Goal: Task Accomplishment & Management: Use online tool/utility

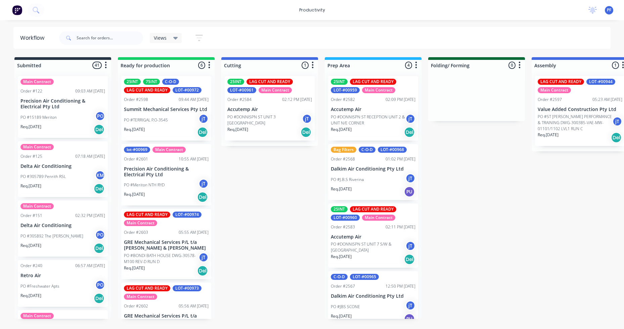
drag, startPoint x: 67, startPoint y: 6, endPoint x: 58, endPoint y: 6, distance: 8.7
click at [67, 7] on div "productivity productivity Workflow Planner Delivery Scheduling Timesheets No ne…" at bounding box center [312, 10] width 624 height 20
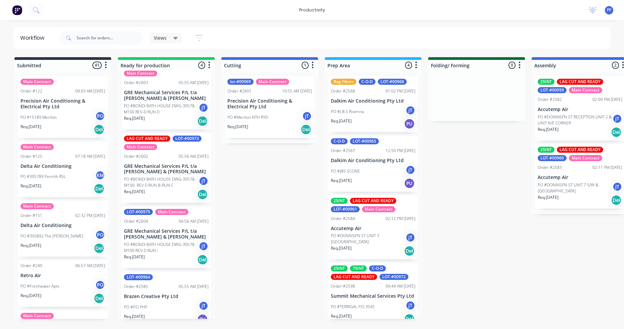
scroll to position [26, 0]
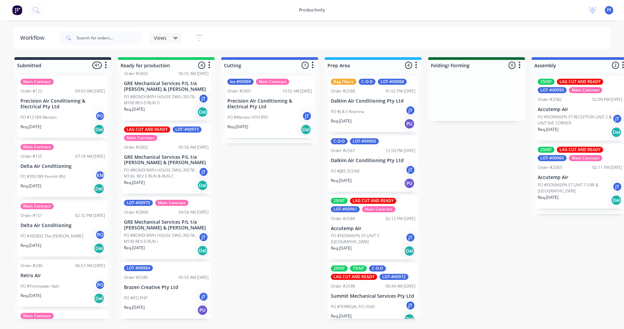
click at [171, 222] on p "GRE Mechanical Services P/L t/a [PERSON_NAME] & [PERSON_NAME]" at bounding box center [166, 224] width 85 height 11
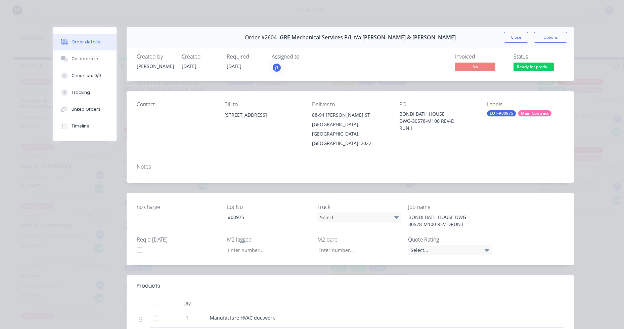
click at [508, 113] on div "LOT-#00975" at bounding box center [501, 113] width 29 height 6
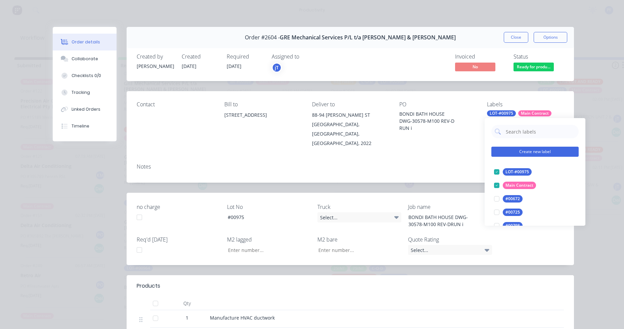
type input "lag cut"
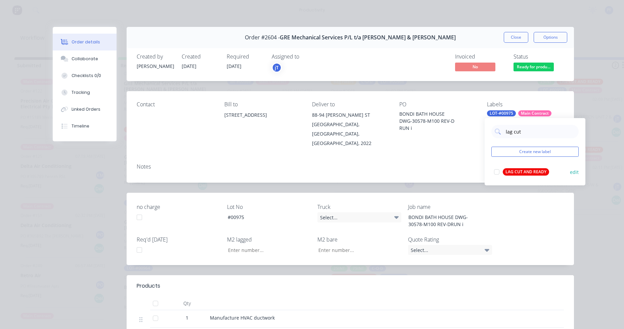
click at [532, 166] on div "LAG CUT AND READY edit" at bounding box center [534, 171] width 87 height 13
click at [531, 169] on div "LAG CUT AND READY" at bounding box center [526, 171] width 46 height 7
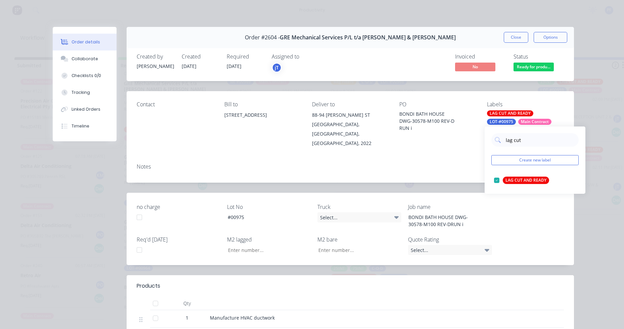
click at [452, 163] on div "Notes" at bounding box center [350, 166] width 427 height 6
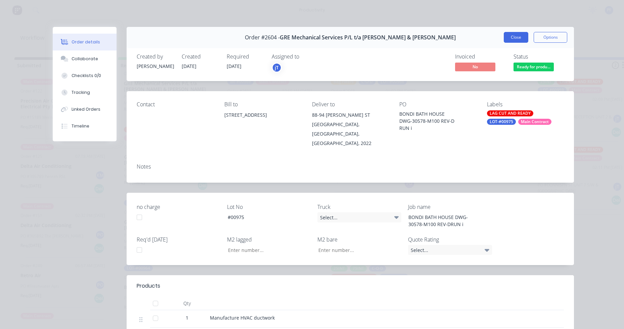
click at [504, 37] on button "Close" at bounding box center [516, 37] width 25 height 11
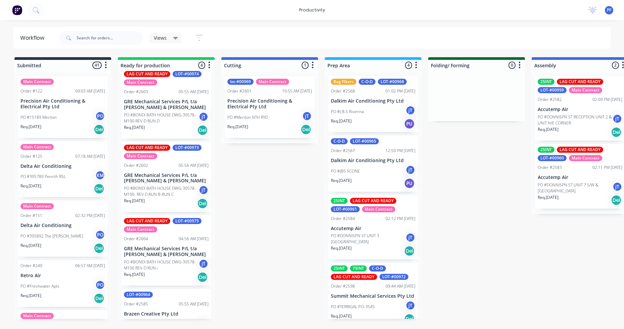
scroll to position [0, 0]
